Goal: Find specific page/section: Find specific page/section

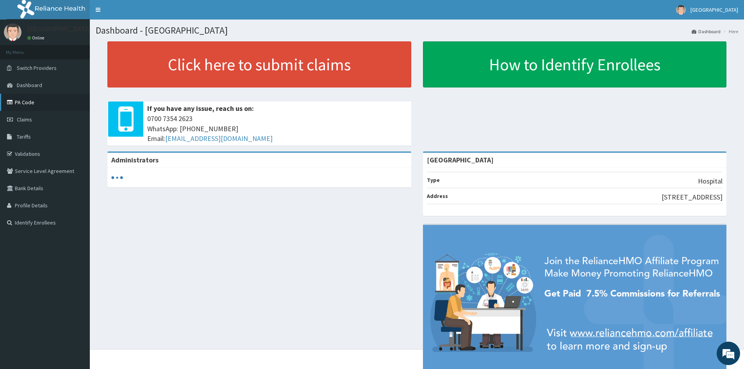
click at [32, 103] on link "PA Code" at bounding box center [45, 102] width 90 height 17
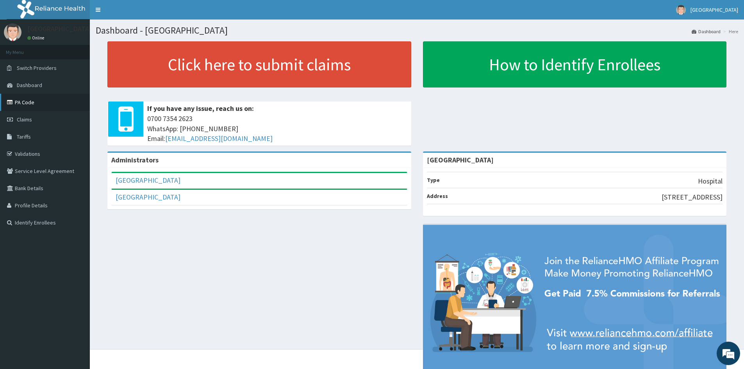
click at [25, 106] on link "PA Code" at bounding box center [45, 102] width 90 height 17
